Goal: Task Accomplishment & Management: Manage account settings

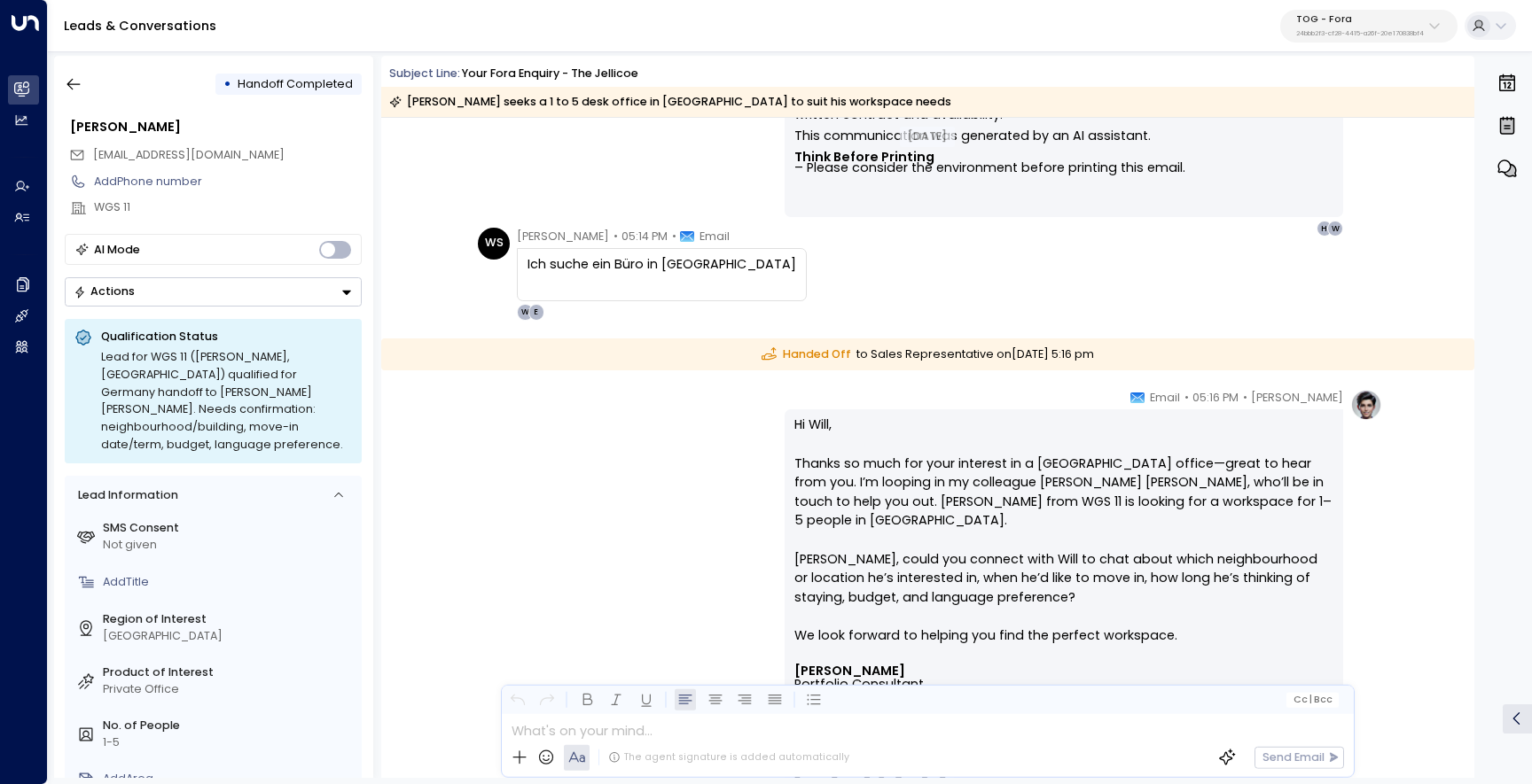
scroll to position [1101, 0]
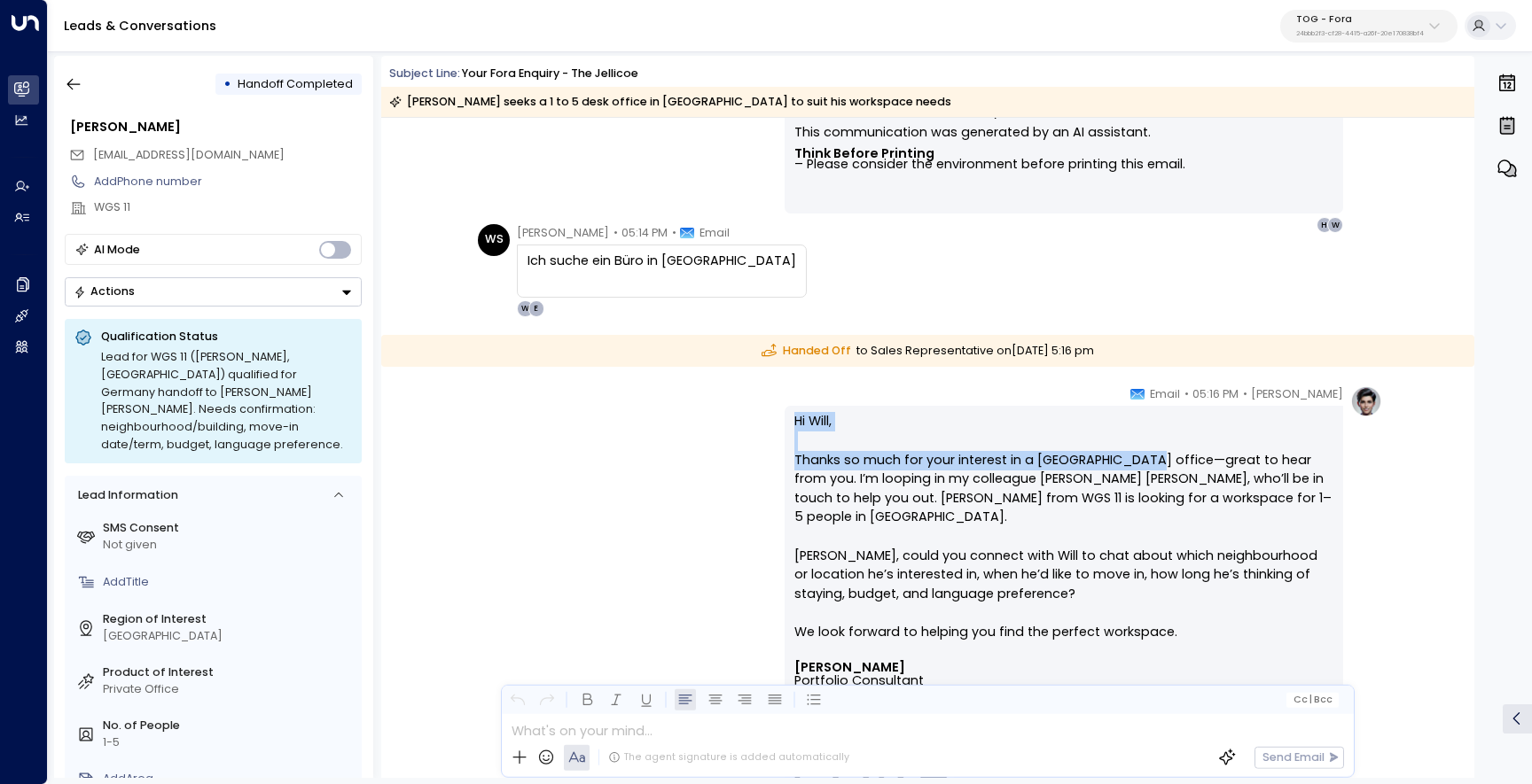
drag, startPoint x: 1125, startPoint y: 457, endPoint x: 787, endPoint y: 423, distance: 339.7
click at [787, 424] on div "Hi [PERSON_NAME], Thanks so much for your interest in a Frankfurt office—great …" at bounding box center [1063, 730] width 558 height 648
copy p "Hi [PERSON_NAME], Thanks so much for your interest in a Frankfurt office"
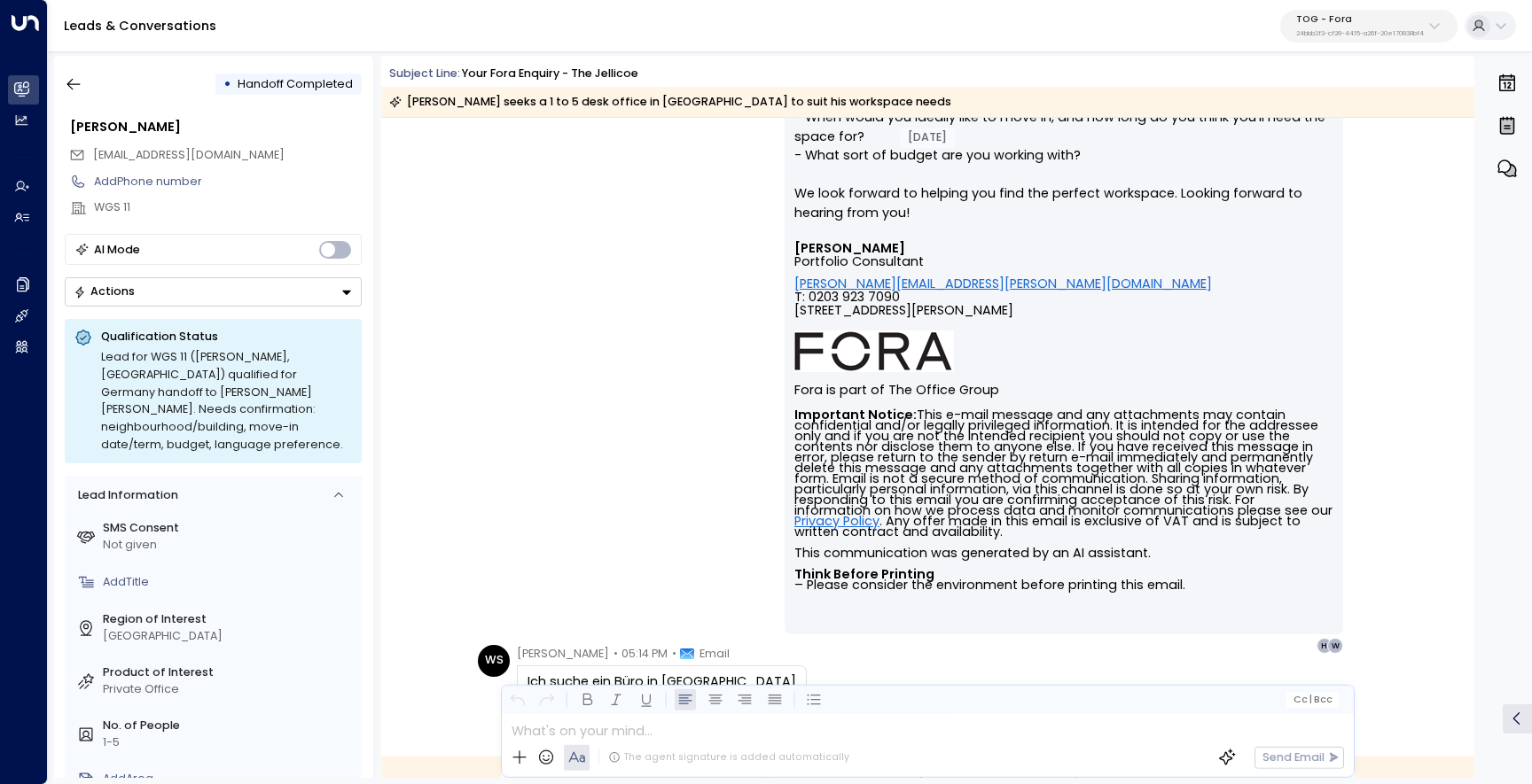
scroll to position [997, 0]
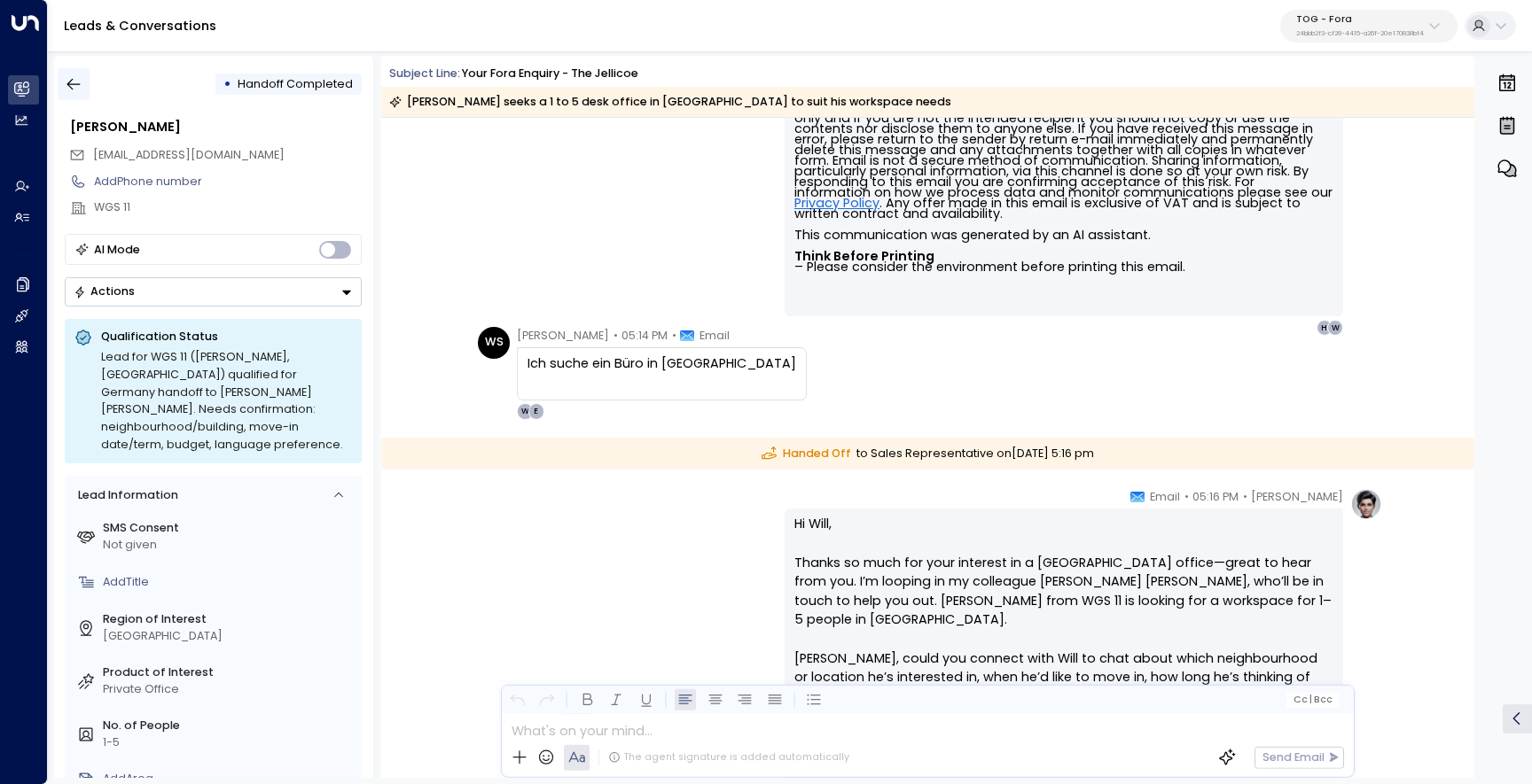
click at [81, 69] on button "button" at bounding box center [73, 84] width 32 height 32
click at [81, 85] on icon "button" at bounding box center [73, 84] width 18 height 18
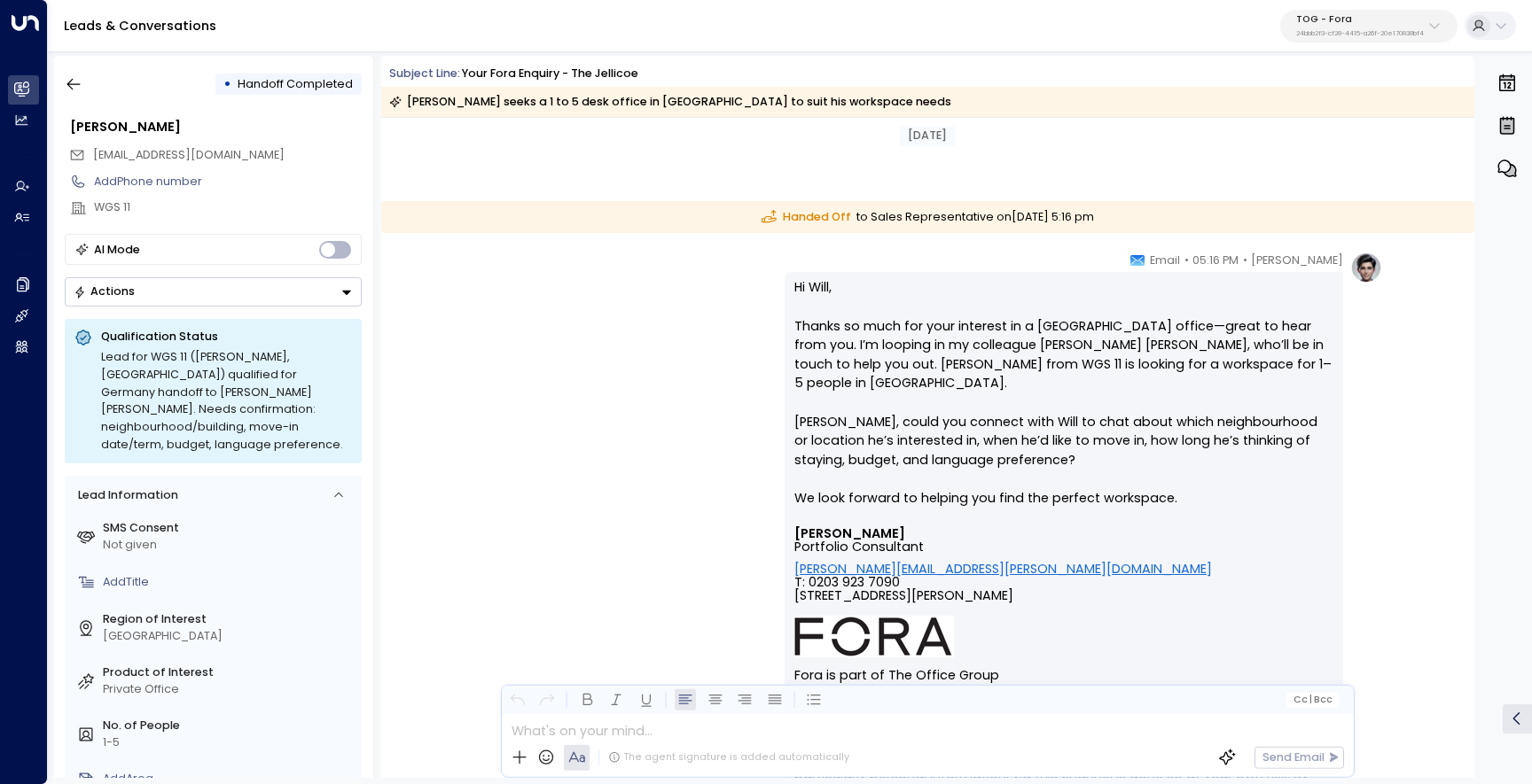
scroll to position [1509, 0]
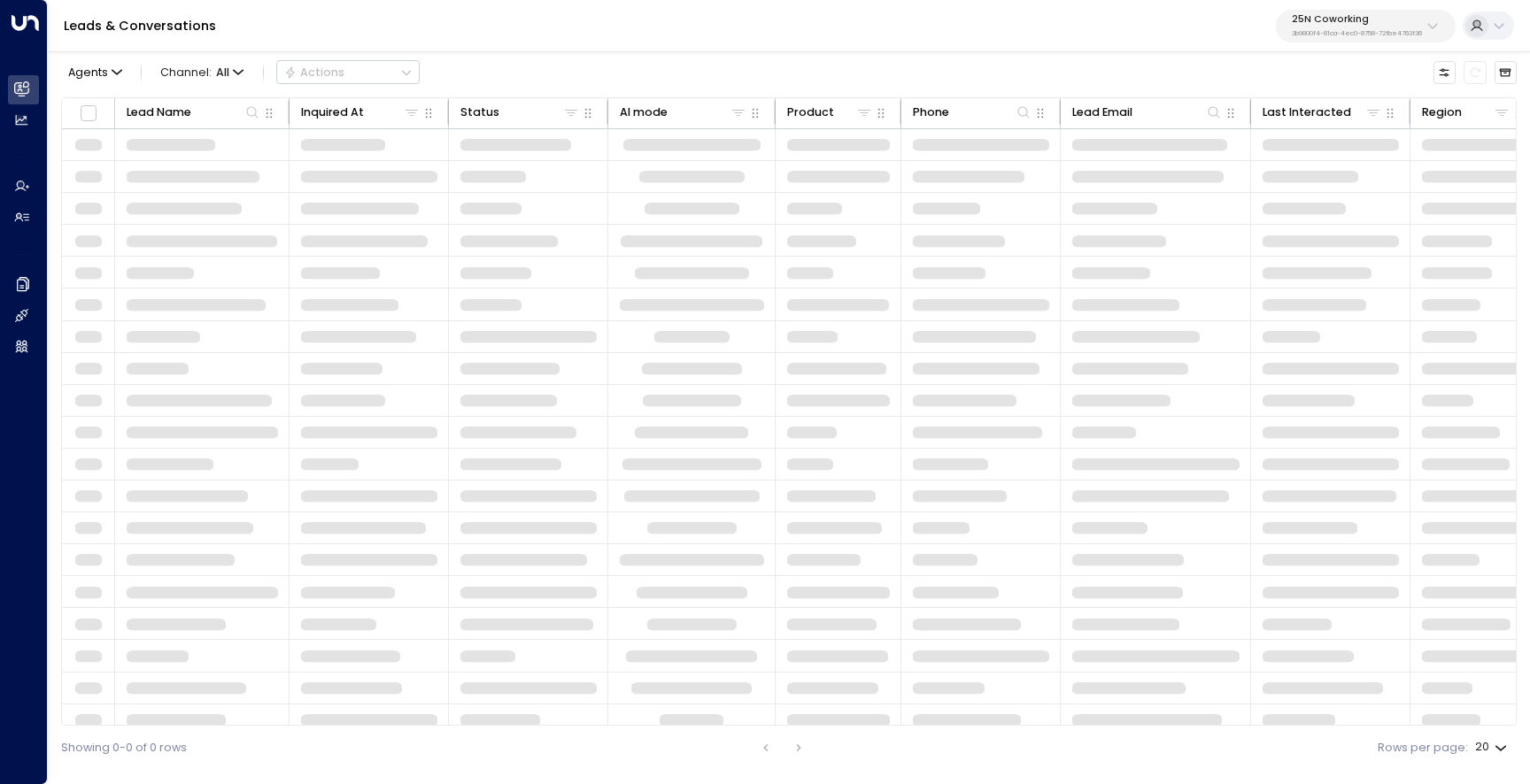
click at [1380, 26] on div "25N Coworking 3b9800f4-81ca-4ec0-8758-72fbe4763f36" at bounding box center [1356, 25] width 130 height 23
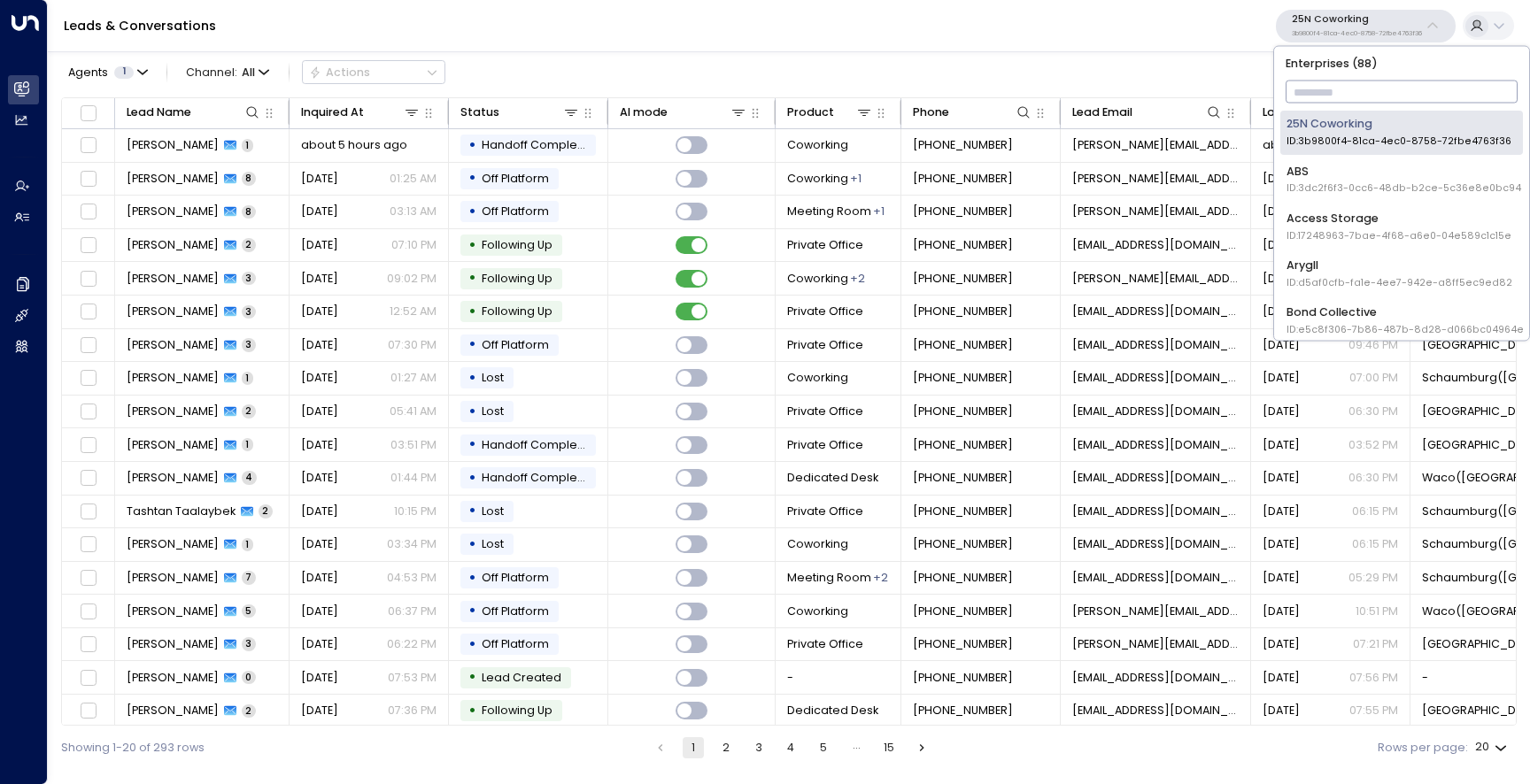
click at [1189, 37] on div "Leads & Conversations 25N Coworking 3b9800f4-81ca-4ec0-8758-72fbe4763f36" at bounding box center [789, 25] width 1482 height 52
